Goal: Task Accomplishment & Management: Use online tool/utility

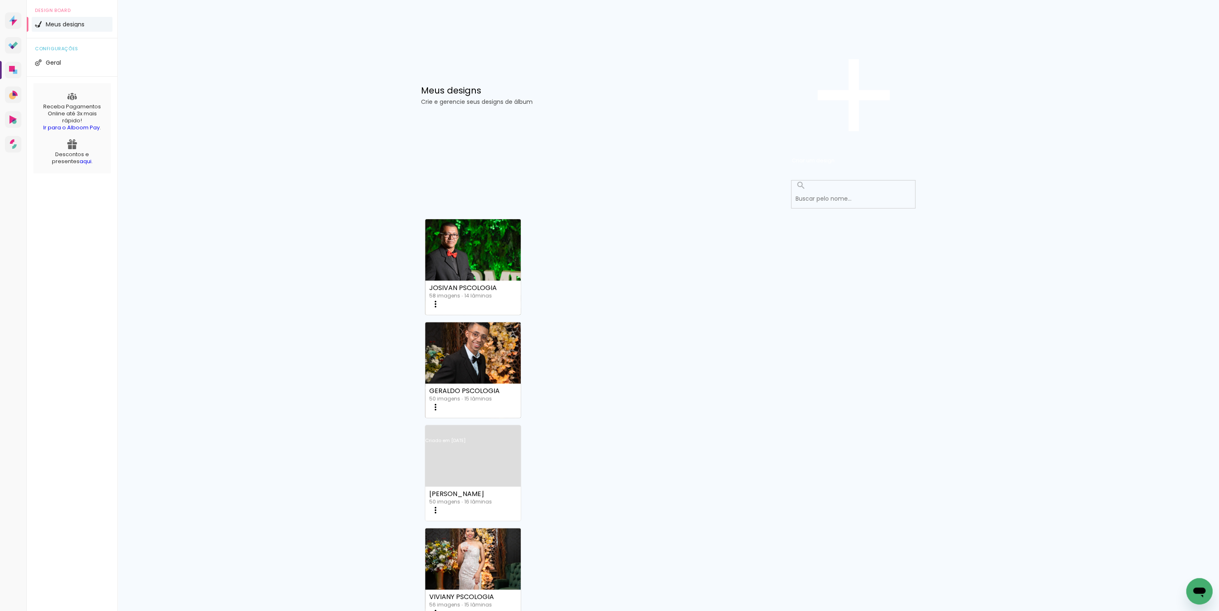
click at [521, 428] on link "Criado em [DATE]" at bounding box center [473, 451] width 96 height 47
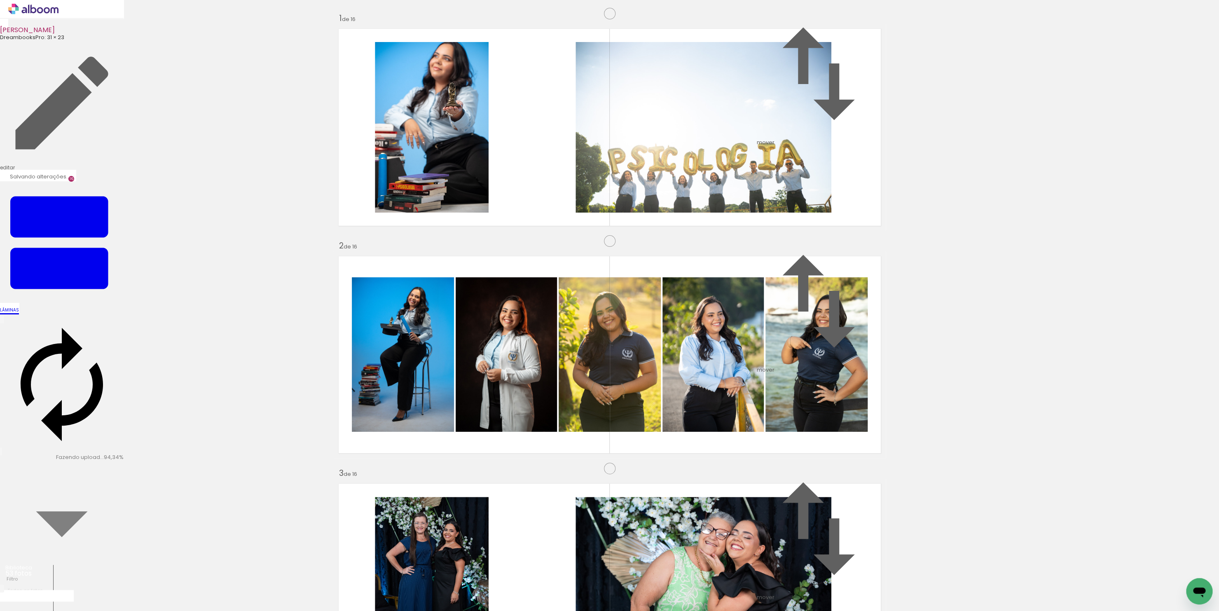
scroll to position [2876, 0]
drag, startPoint x: 1126, startPoint y: 555, endPoint x: 853, endPoint y: 281, distance: 386.7
click at [853, 281] on quentale-workspace at bounding box center [609, 305] width 1219 height 611
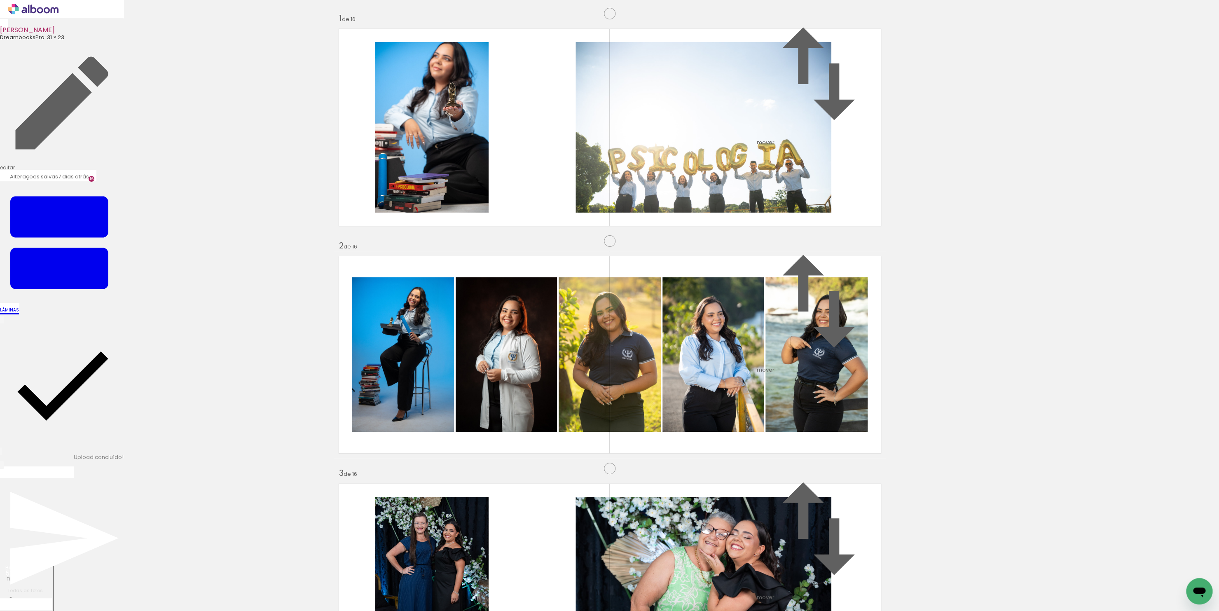
scroll to position [3157, 0]
drag, startPoint x: 1091, startPoint y: 583, endPoint x: 866, endPoint y: 399, distance: 290.7
click at [866, 399] on quentale-workspace at bounding box center [609, 305] width 1219 height 611
click at [652, 432] on quentale-workspace at bounding box center [609, 305] width 1219 height 611
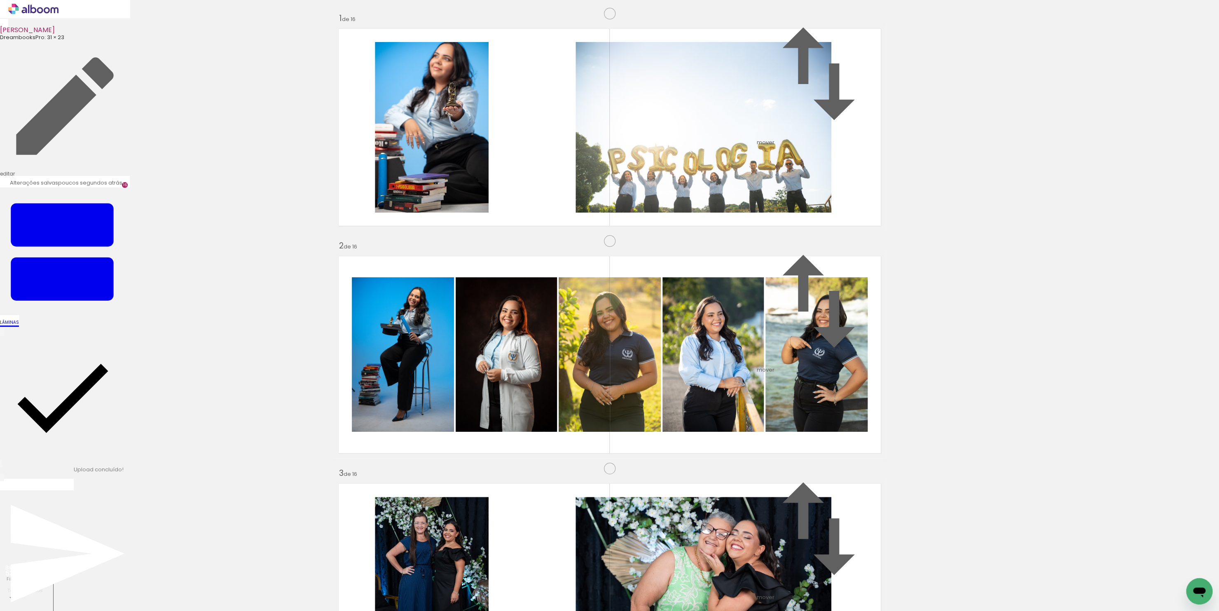
scroll to position [3065, 0]
click at [45, 481] on span "Finalizar" at bounding box center [33, 485] width 23 height 8
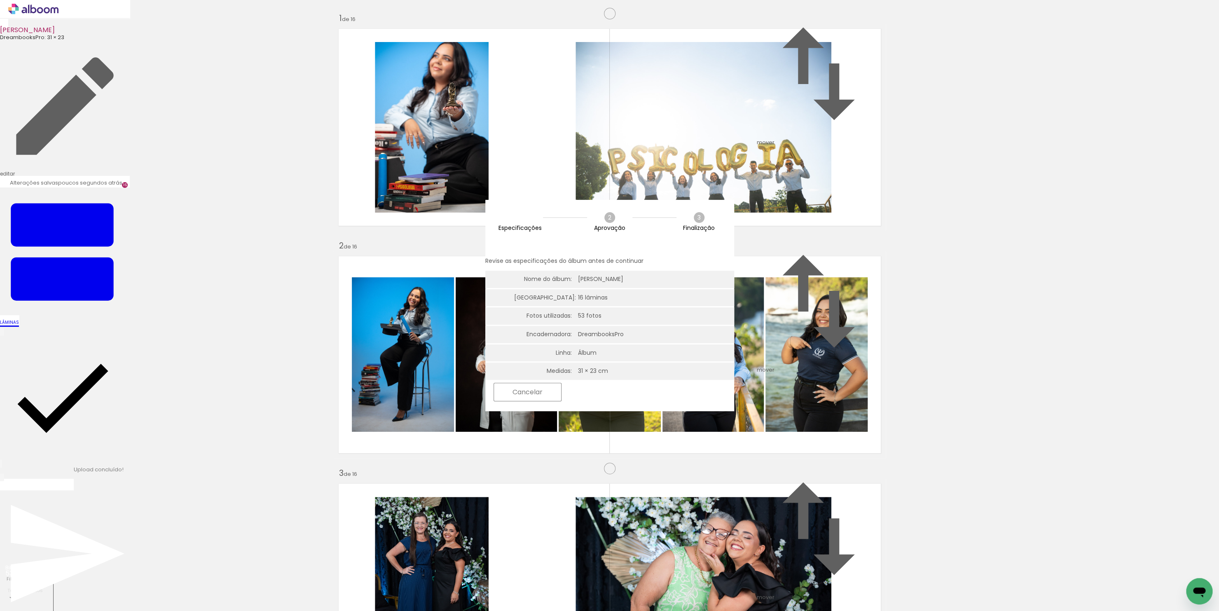
scroll to position [0, 1289]
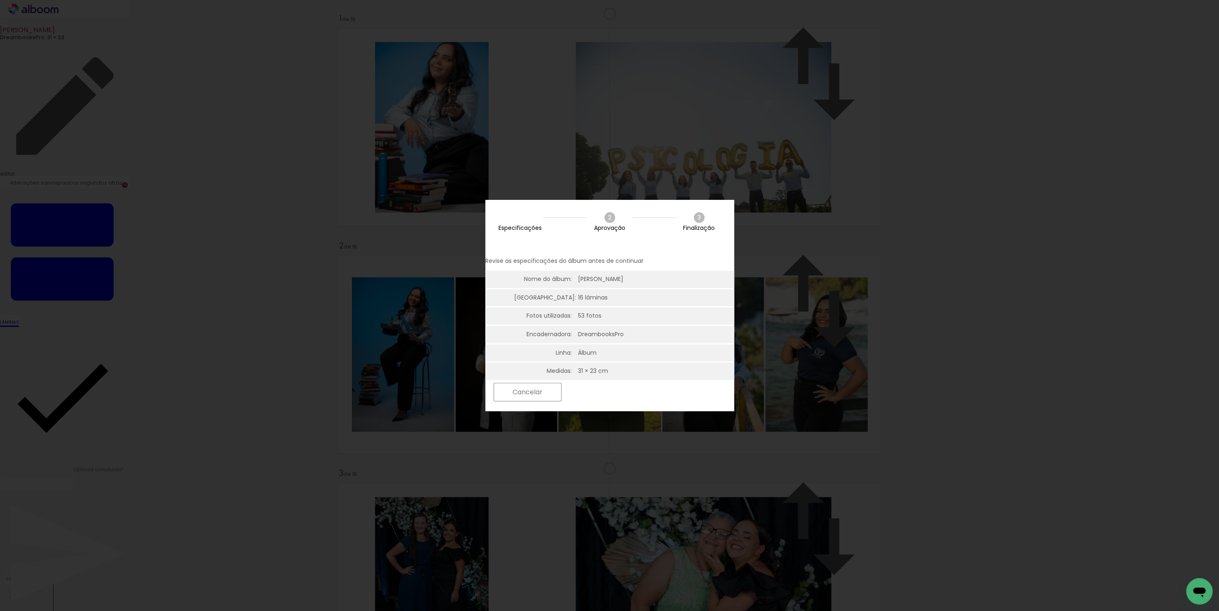
click at [0, 0] on slot "Próximo" at bounding box center [0, 0] width 0 height 0
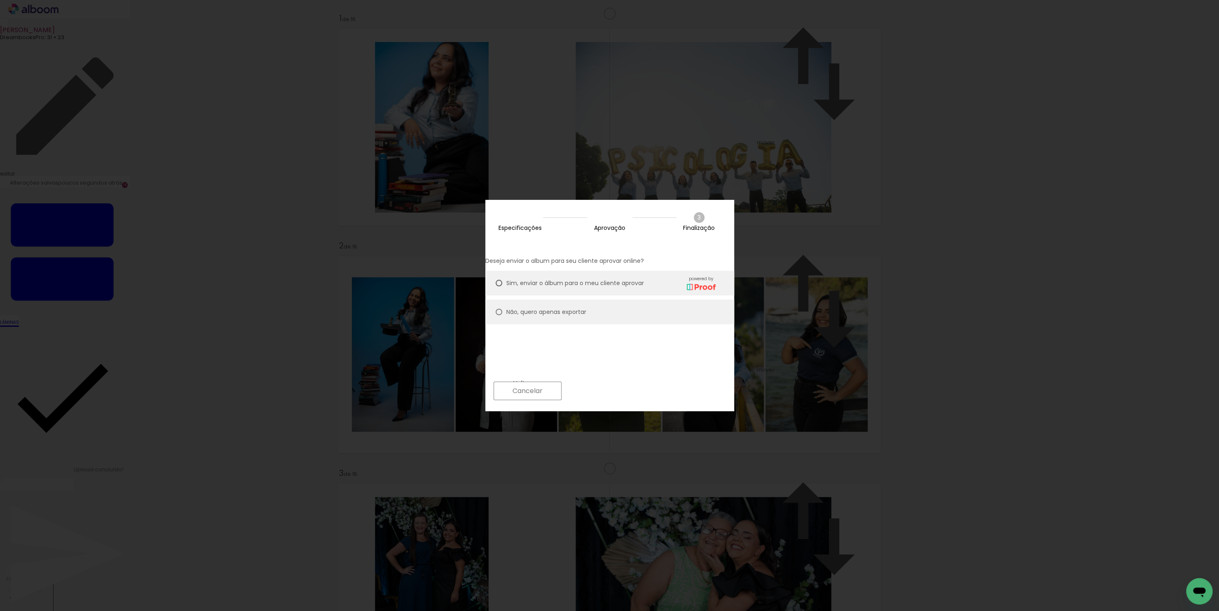
click at [0, 0] on slot "Próximo" at bounding box center [0, 0] width 0 height 0
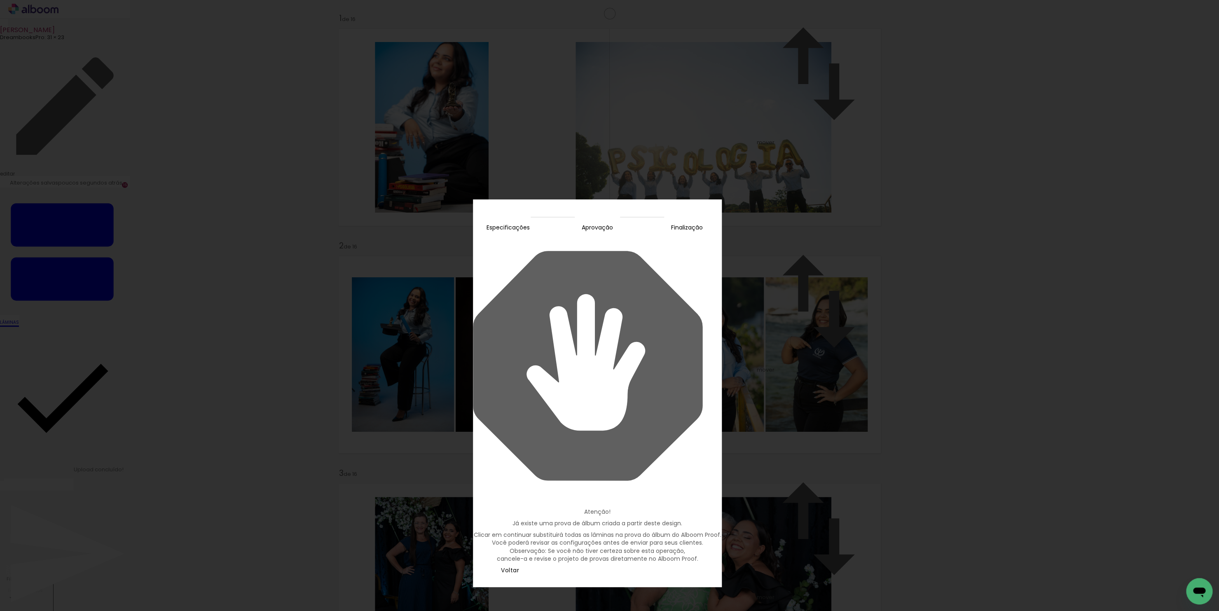
click at [0, 0] on slot "Continuar" at bounding box center [0, 0] width 0 height 0
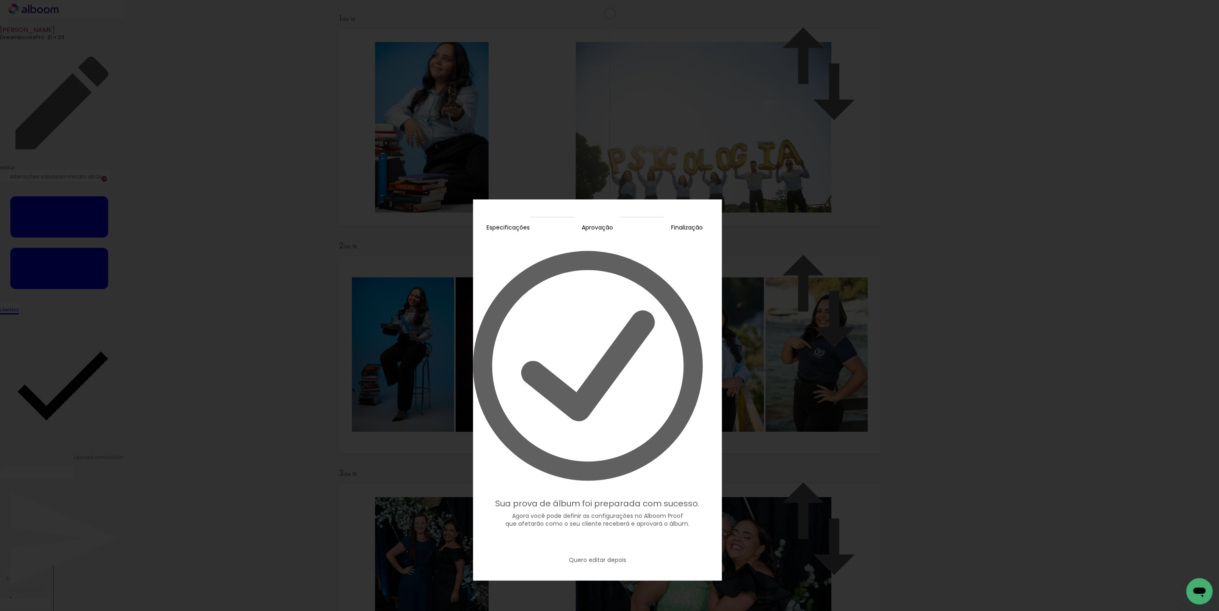
click at [314, 285] on iron-overlay-backdrop at bounding box center [609, 305] width 1219 height 611
click at [0, 0] on slot "Quero editar depois" at bounding box center [0, 0] width 0 height 0
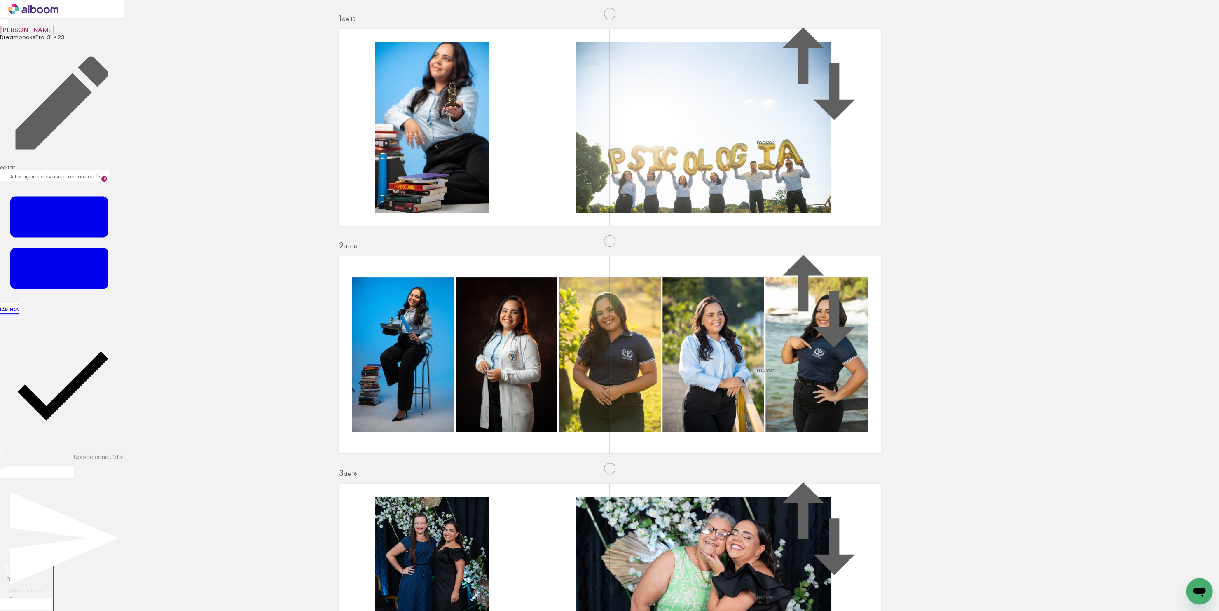
click at [33, 10] on icon at bounding box center [33, 9] width 50 height 11
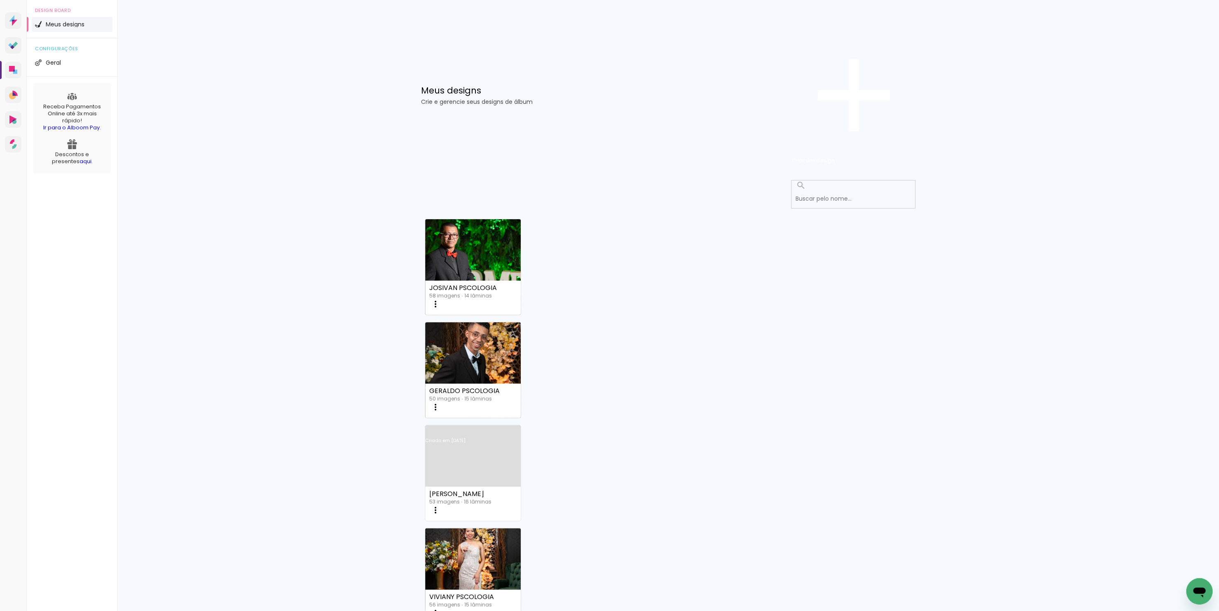
click at [521, 428] on link "Criado em [DATE]" at bounding box center [473, 451] width 96 height 47
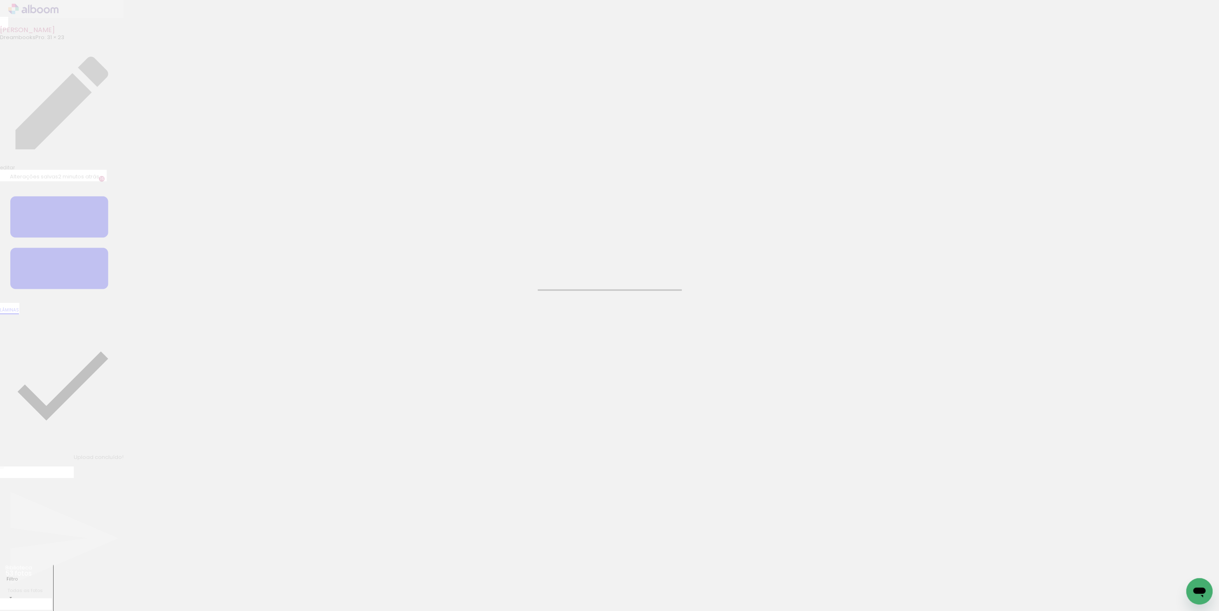
click at [28, 8] on div "EDUARDA RIZZOTTO DreambooksPro: 31 × 23 editar 2 minutos atrás. Lâminas 16 Fina…" at bounding box center [62, 304] width 124 height 608
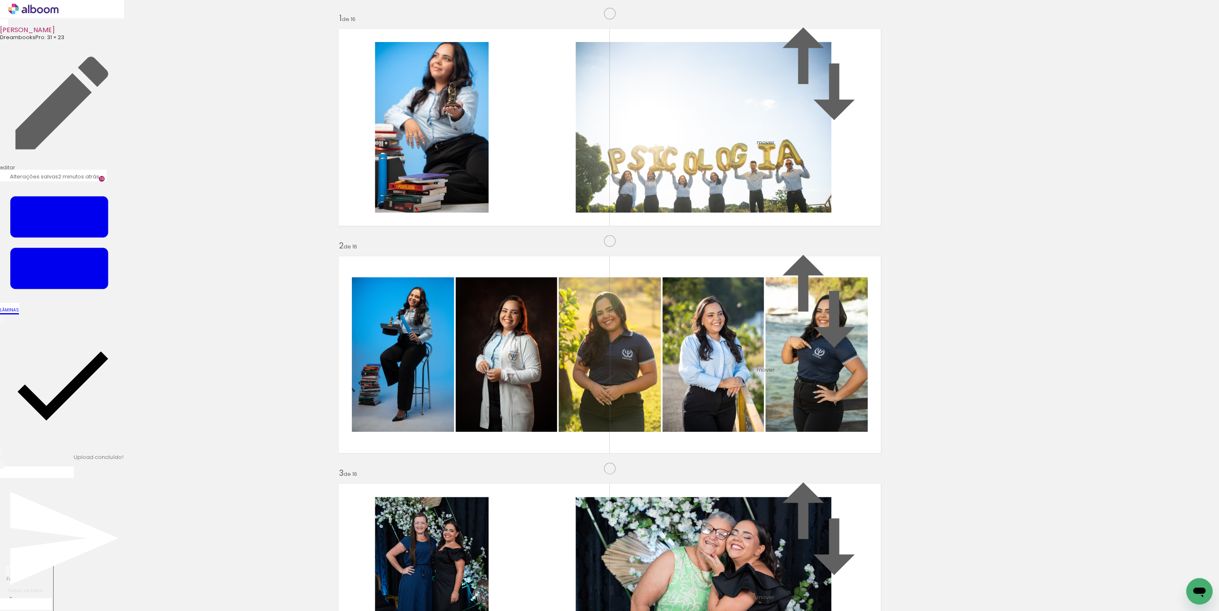
click at [39, 12] on icon at bounding box center [40, 10] width 6 height 6
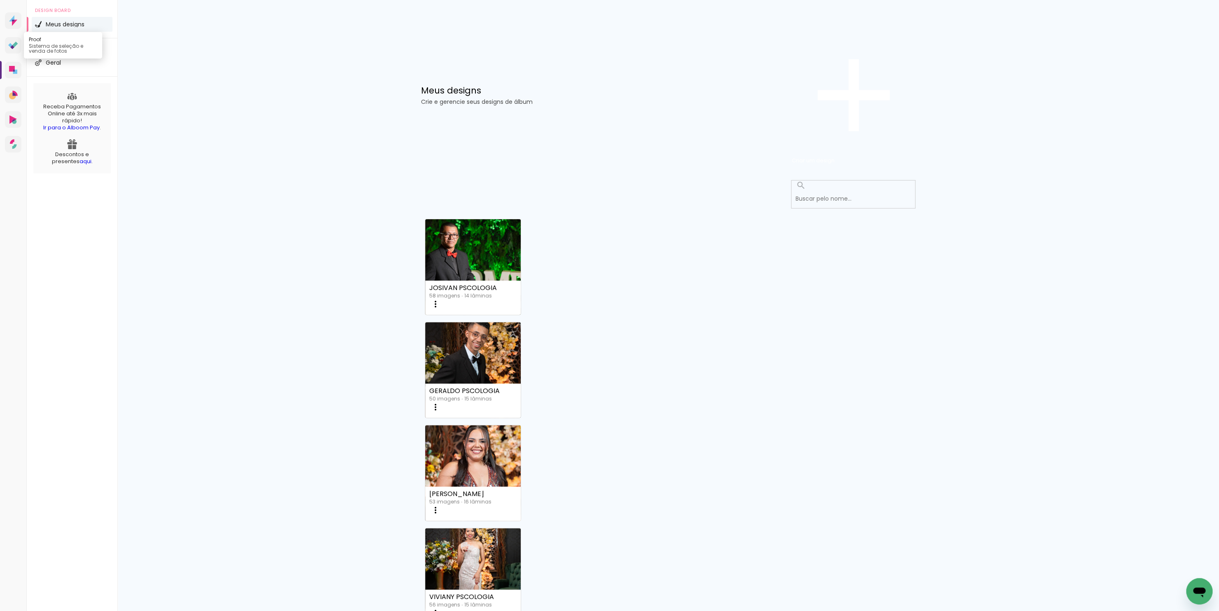
click at [16, 49] on icon at bounding box center [13, 46] width 10 height 8
